Goal: Navigation & Orientation: Find specific page/section

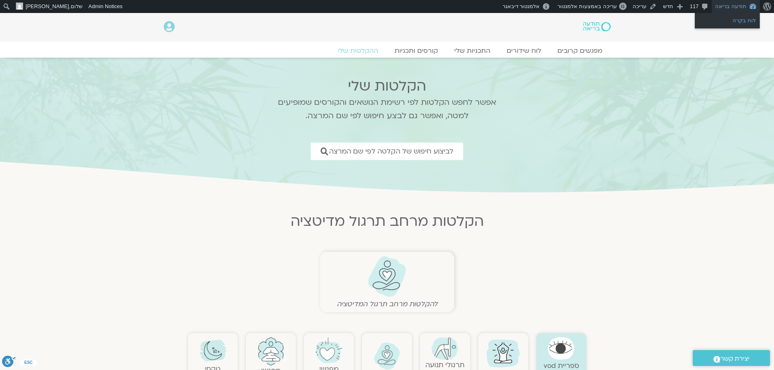
click at [730, 17] on link "לוח בקרה" at bounding box center [727, 20] width 65 height 11
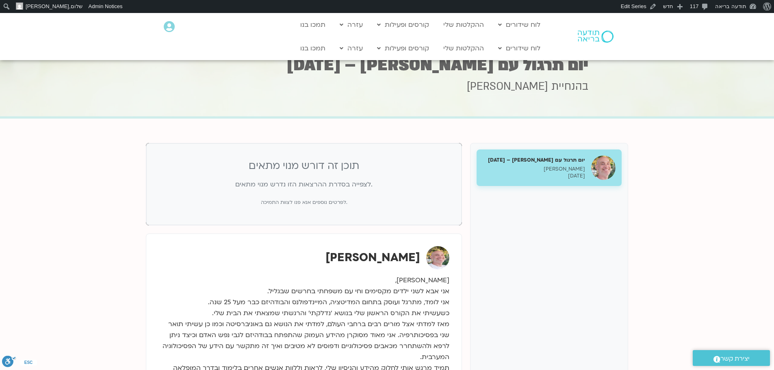
click at [592, 33] on img at bounding box center [596, 36] width 36 height 12
